Goal: Obtain resource: Download file/media

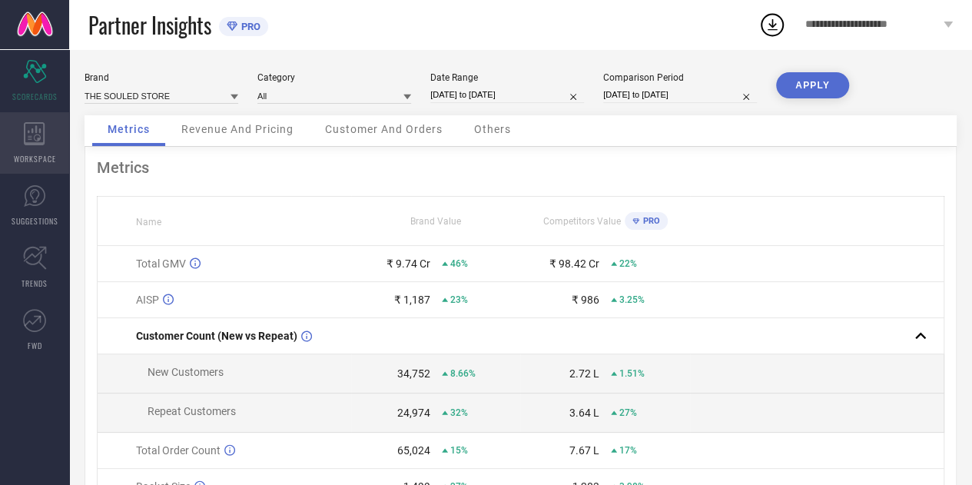
click at [55, 141] on div "WORKSPACE" at bounding box center [34, 142] width 69 height 61
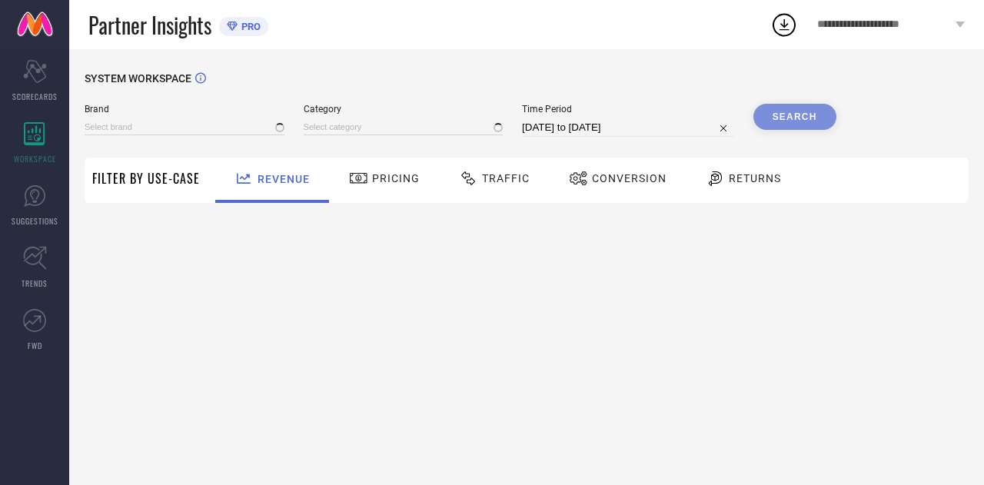
type input "THE SOULED STORE"
type input "All"
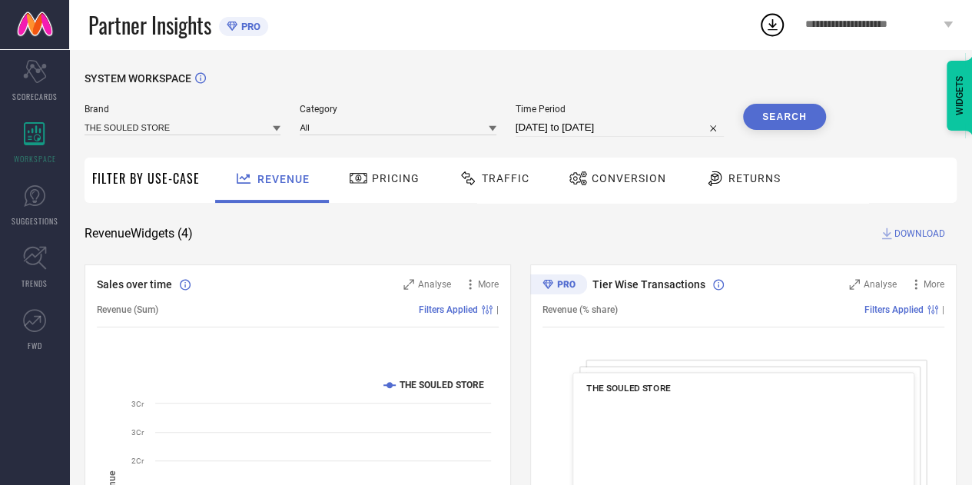
click at [483, 203] on div "Traffic" at bounding box center [494, 180] width 109 height 45
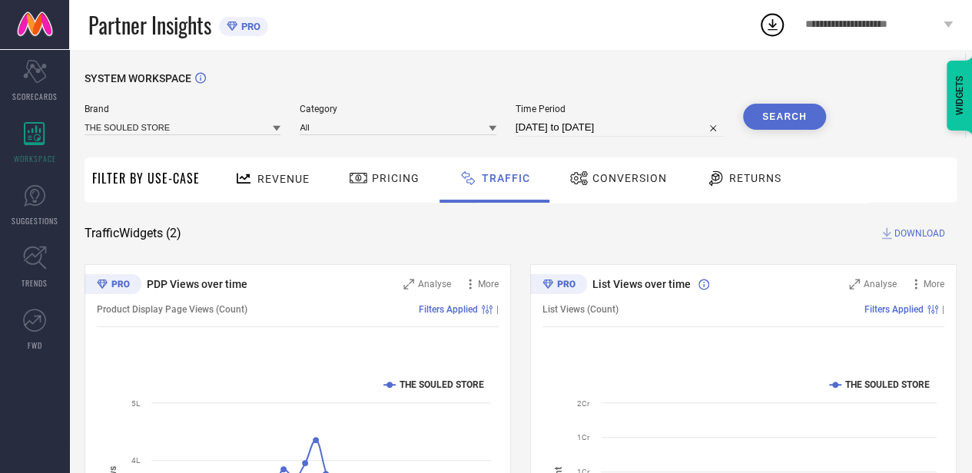
select select "6"
select select "2025"
select select "7"
select select "2025"
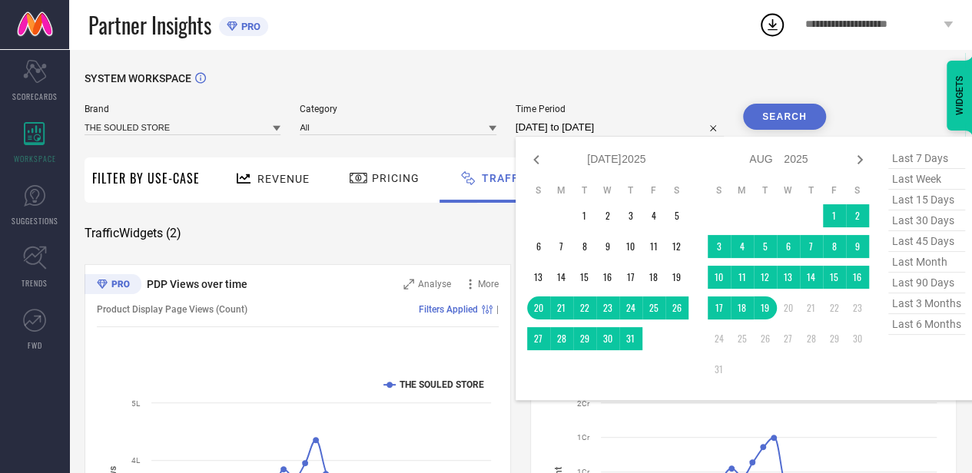
click at [670, 124] on input "[DATE] to [DATE]" at bounding box center [620, 127] width 208 height 18
click at [841, 274] on td "15" at bounding box center [834, 277] width 23 height 23
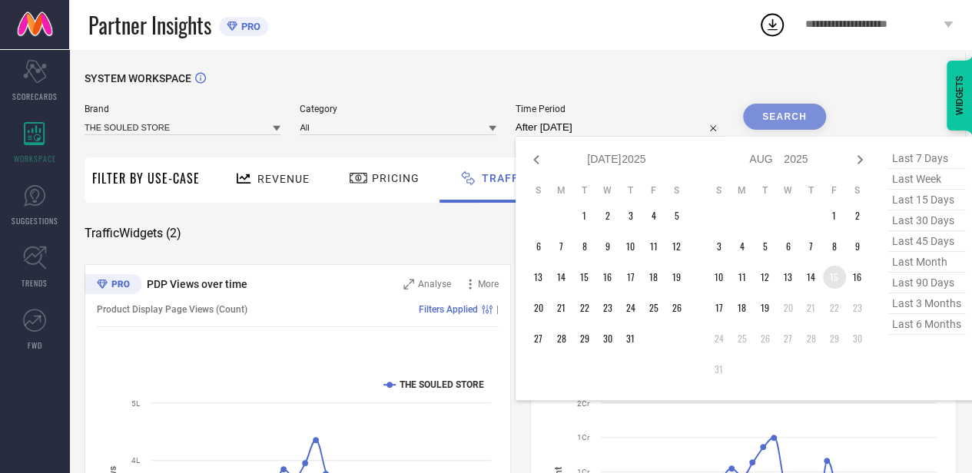
type input "[DATE] to [DATE]"
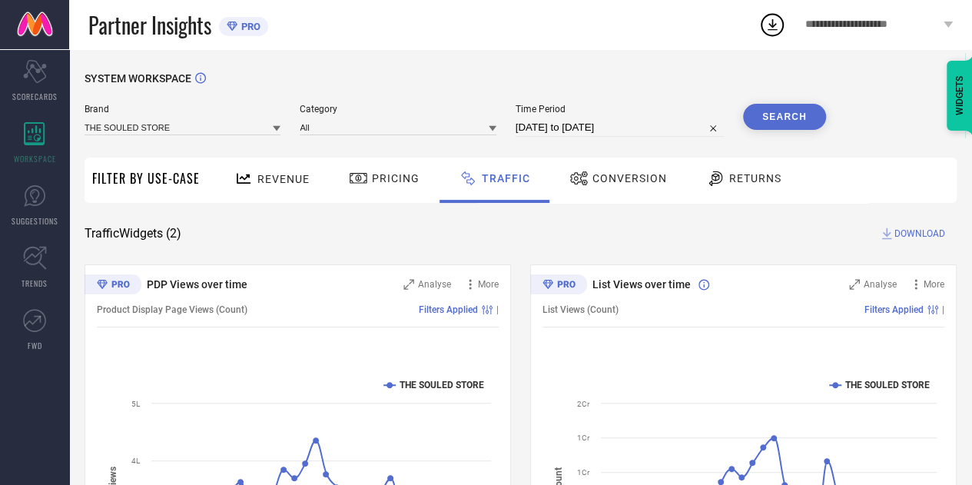
click at [767, 122] on button "Search" at bounding box center [784, 117] width 83 height 26
click at [906, 233] on span "DOWNLOAD" at bounding box center [919, 233] width 51 height 15
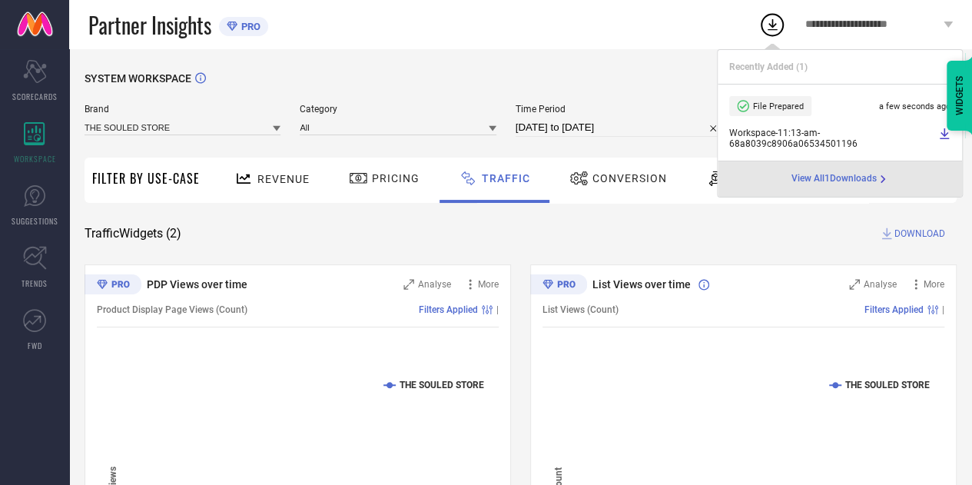
select select "7"
select select "2025"
select select "8"
select select "2025"
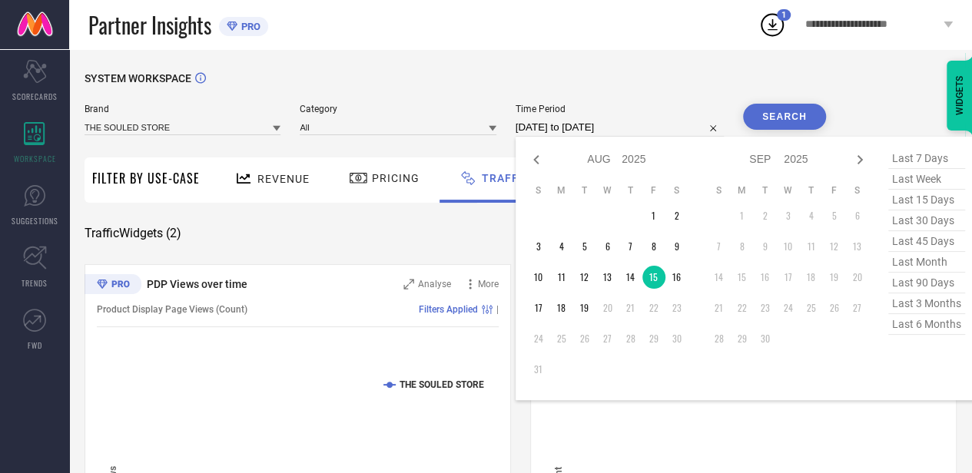
click at [678, 128] on input "[DATE] to [DATE]" at bounding box center [620, 127] width 208 height 18
click at [676, 280] on td "16" at bounding box center [676, 277] width 23 height 23
type input "[DATE] to [DATE]"
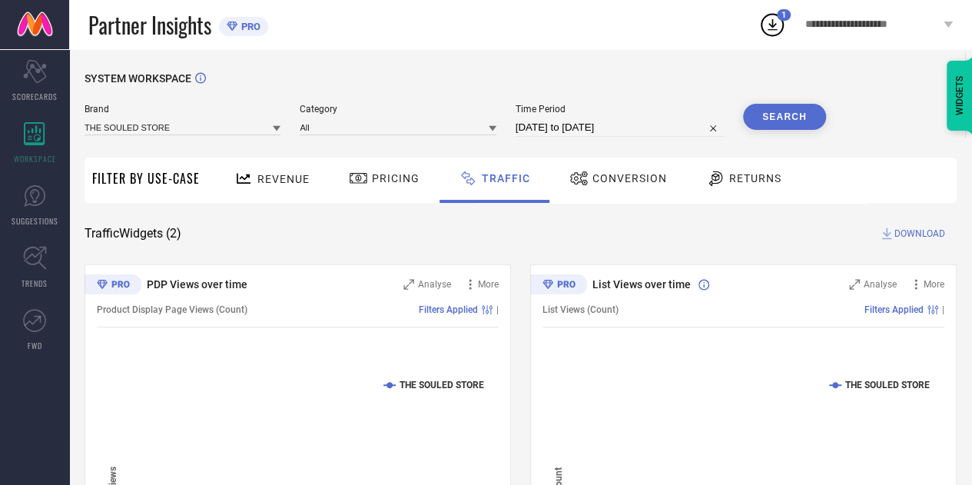
click at [769, 112] on button "Search" at bounding box center [784, 117] width 83 height 26
click at [902, 234] on span "DOWNLOAD" at bounding box center [919, 233] width 51 height 15
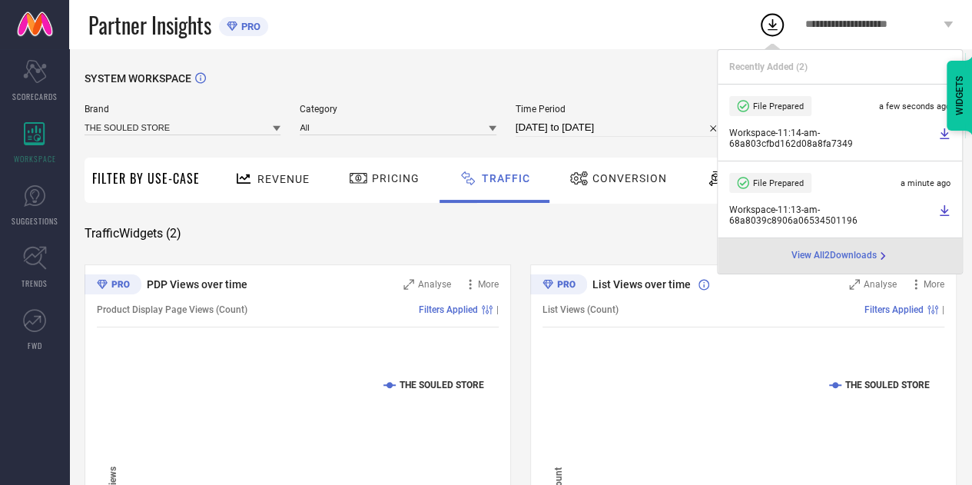
select select "7"
select select "2025"
select select "8"
select select "2025"
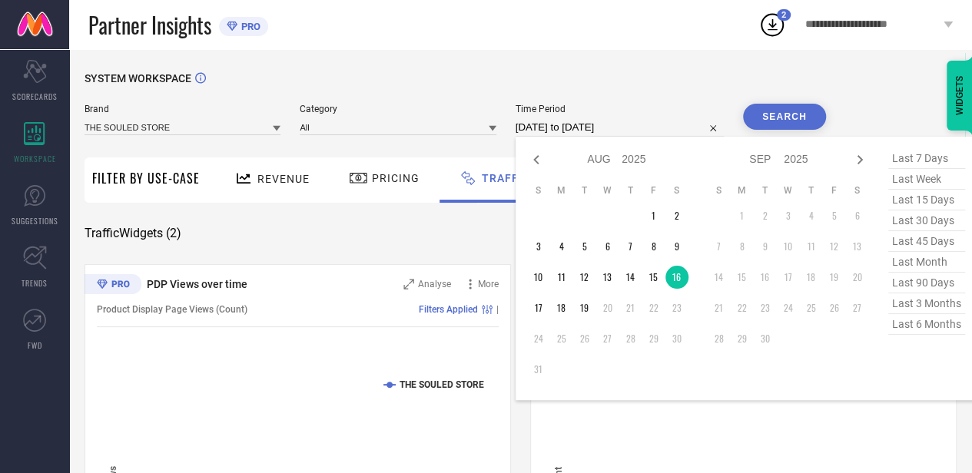
click at [634, 127] on input "[DATE] to [DATE]" at bounding box center [620, 127] width 208 height 18
click at [549, 308] on td "17" at bounding box center [538, 308] width 23 height 23
type input "[DATE] to [DATE]"
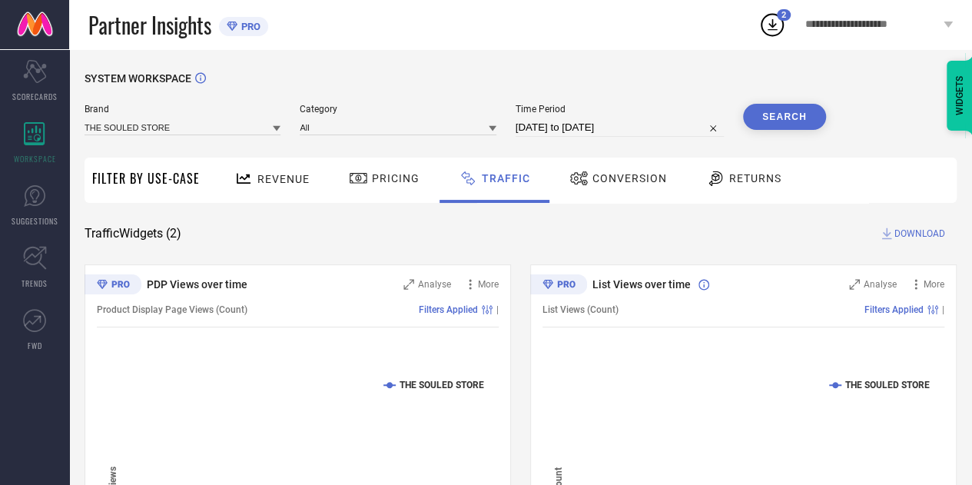
click at [782, 119] on button "Search" at bounding box center [784, 117] width 83 height 26
click at [919, 240] on span "DOWNLOAD" at bounding box center [919, 233] width 51 height 15
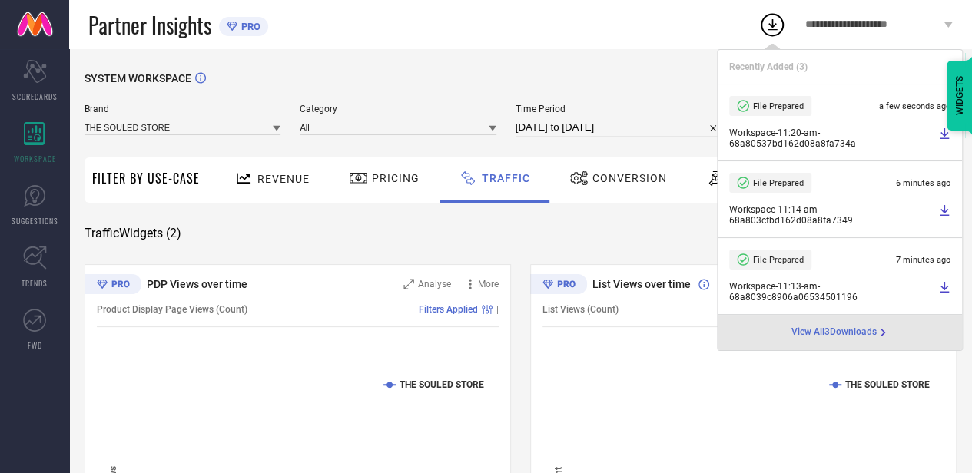
select select "7"
select select "2025"
select select "8"
select select "2025"
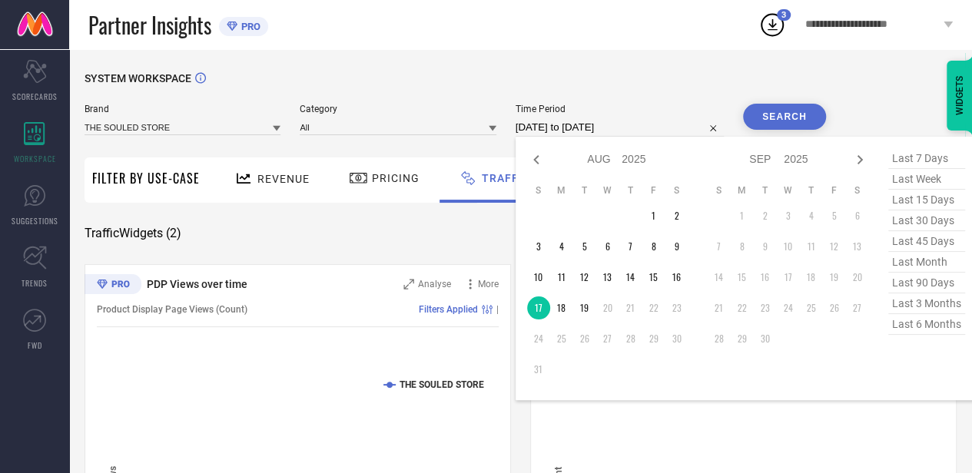
click at [655, 136] on input "[DATE] to [DATE]" at bounding box center [620, 127] width 208 height 18
click at [559, 312] on td "18" at bounding box center [561, 308] width 23 height 23
type input "[DATE] to [DATE]"
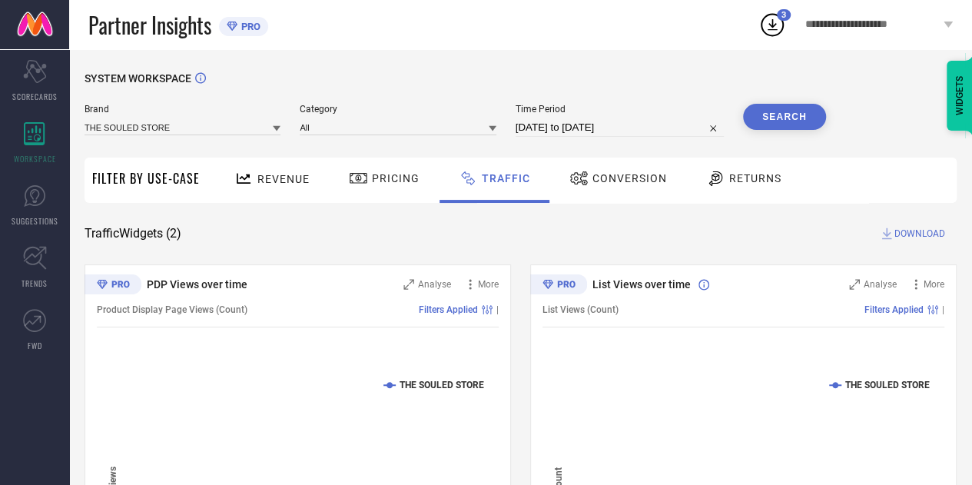
click at [779, 111] on button "Search" at bounding box center [784, 117] width 83 height 26
click at [924, 230] on span "DOWNLOAD" at bounding box center [919, 233] width 51 height 15
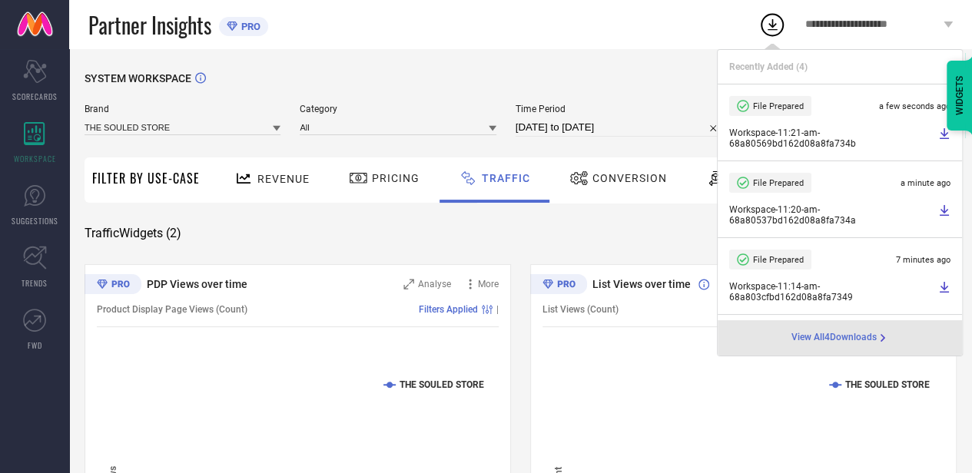
select select "7"
select select "2025"
select select "8"
select select "2025"
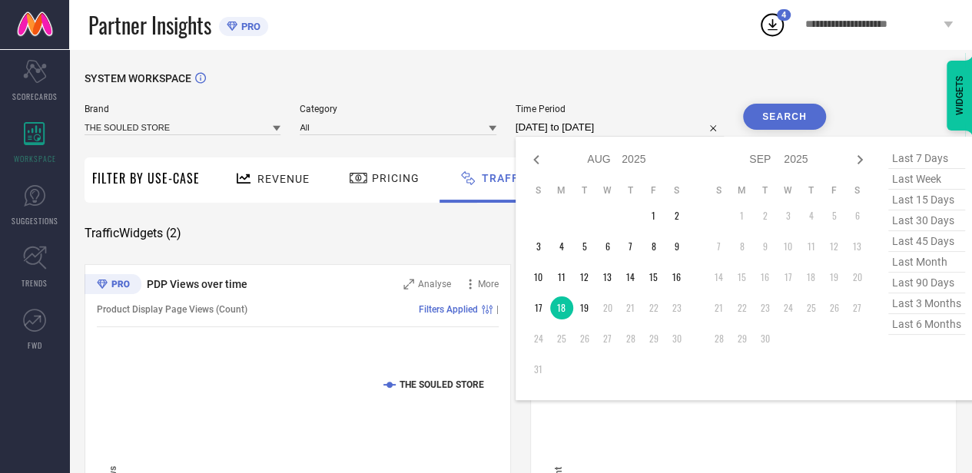
click at [646, 128] on input "[DATE] to [DATE]" at bounding box center [620, 127] width 208 height 18
click at [583, 317] on td "19" at bounding box center [584, 308] width 23 height 23
type input "[DATE] to [DATE]"
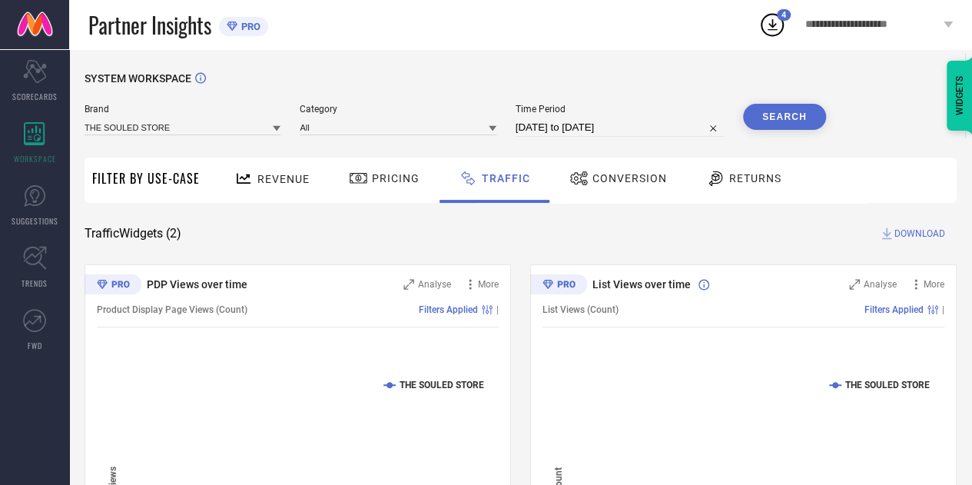
click at [804, 118] on button "Search" at bounding box center [784, 117] width 83 height 26
click at [919, 241] on span "DOWNLOAD" at bounding box center [919, 233] width 51 height 15
